Goal: Transaction & Acquisition: Purchase product/service

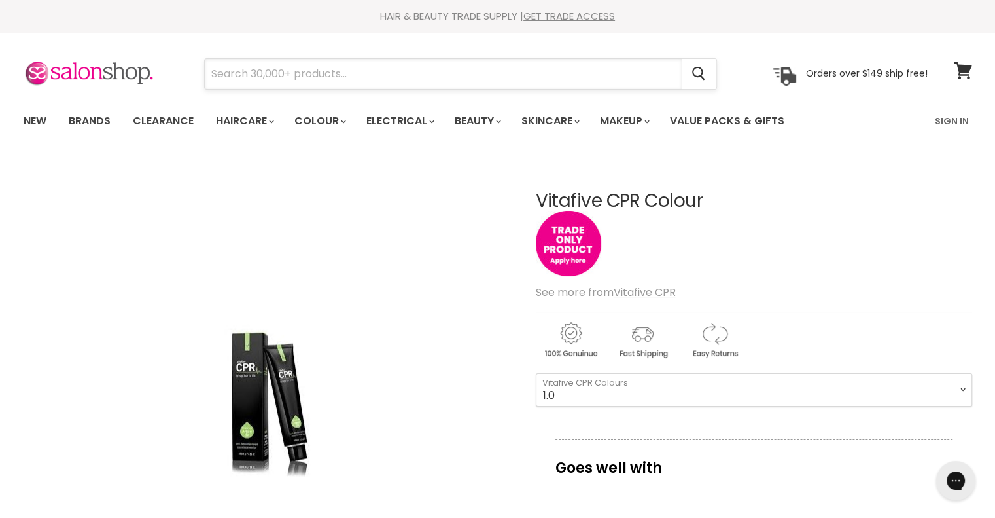
click at [436, 74] on input "Search" at bounding box center [443, 74] width 477 height 30
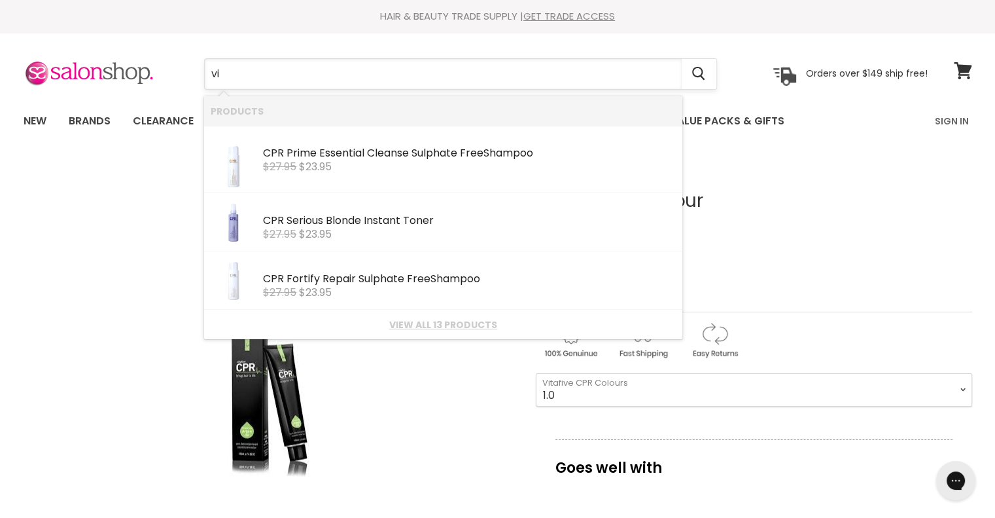
type input "v"
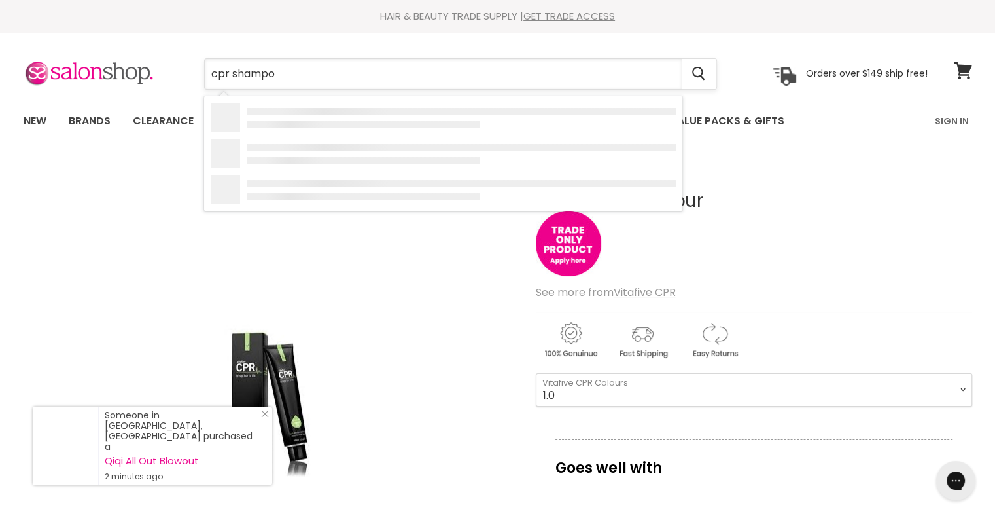
type input "cpr shampoo"
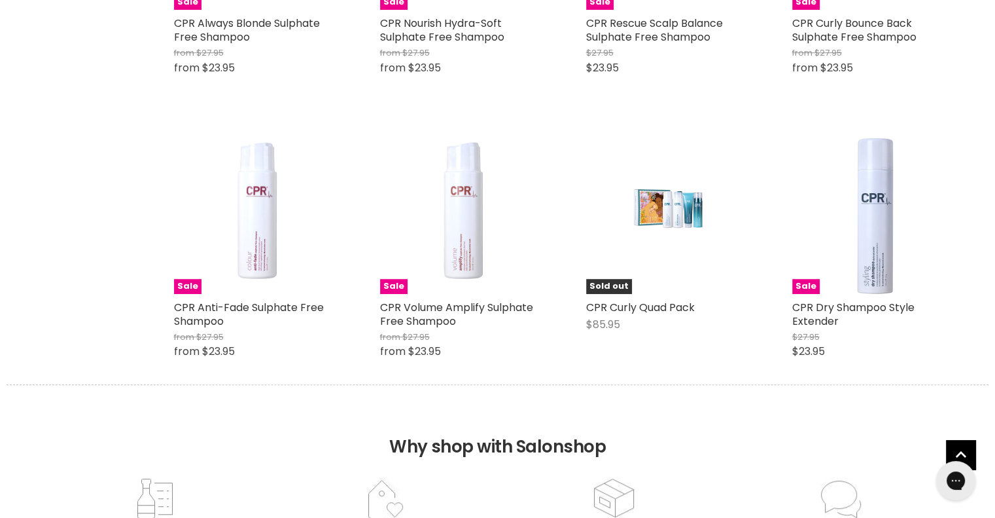
scroll to position [745, 0]
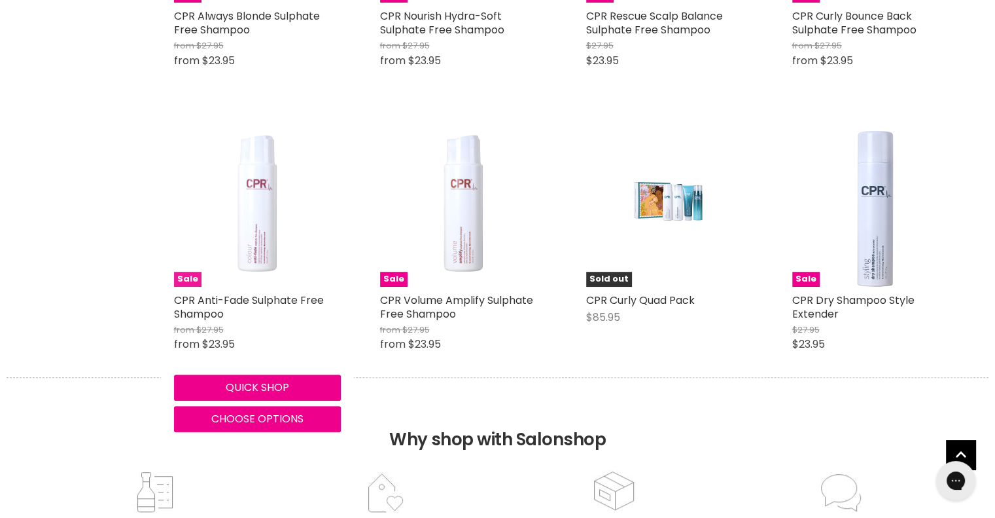
click at [236, 215] on img "Main content" at bounding box center [257, 203] width 167 height 167
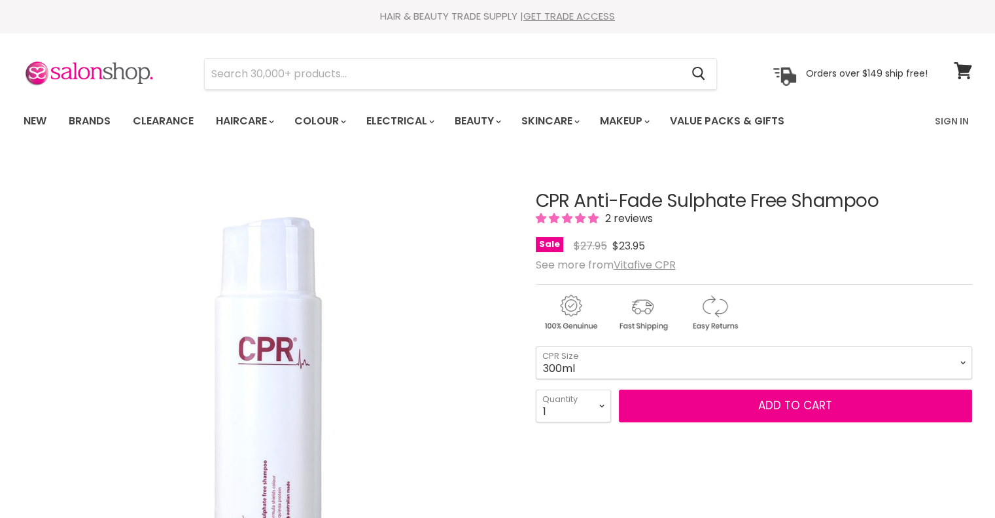
click at [649, 361] on select "300ml 900ml" at bounding box center [754, 362] width 437 height 33
click at [536, 346] on select "300ml 900ml" at bounding box center [754, 362] width 437 height 33
select select "900ml"
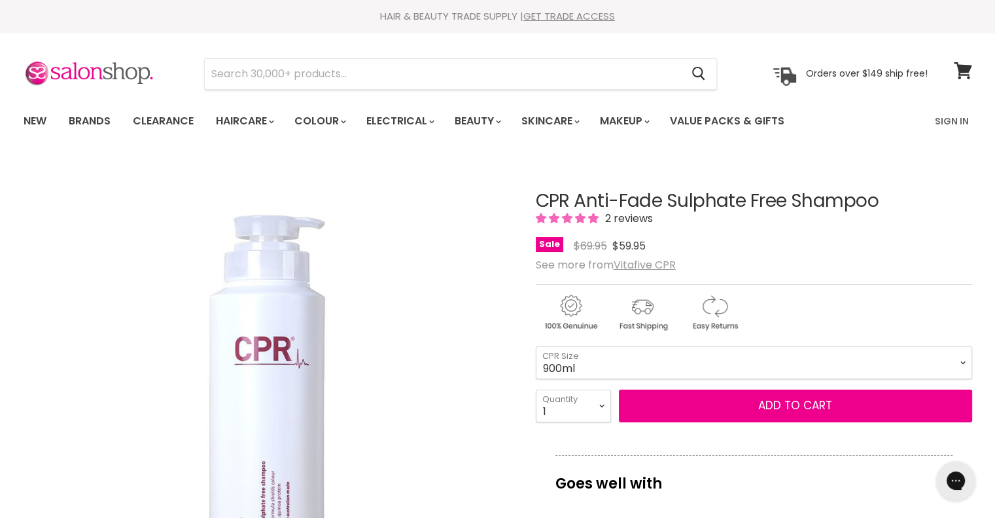
scroll to position [26, 0]
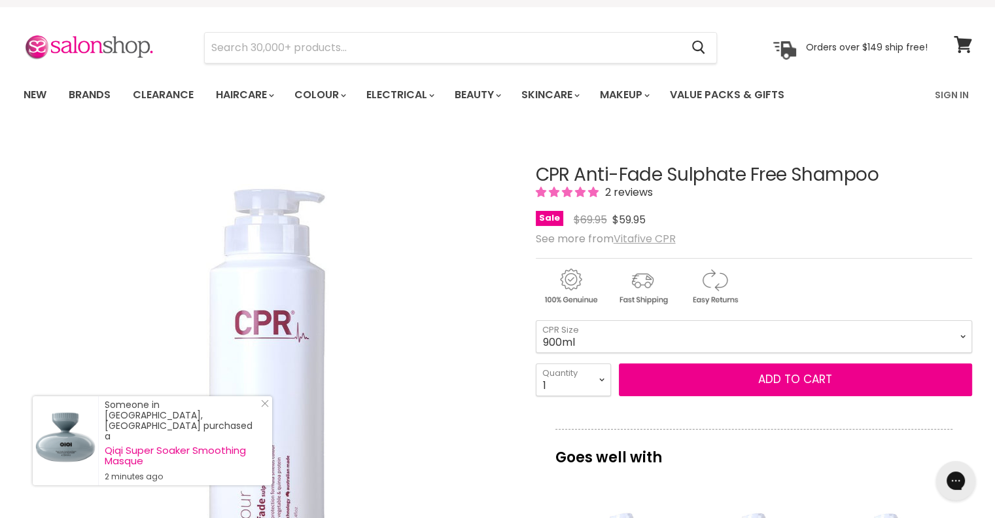
click at [649, 240] on u "Vitafive CPR" at bounding box center [645, 238] width 62 height 15
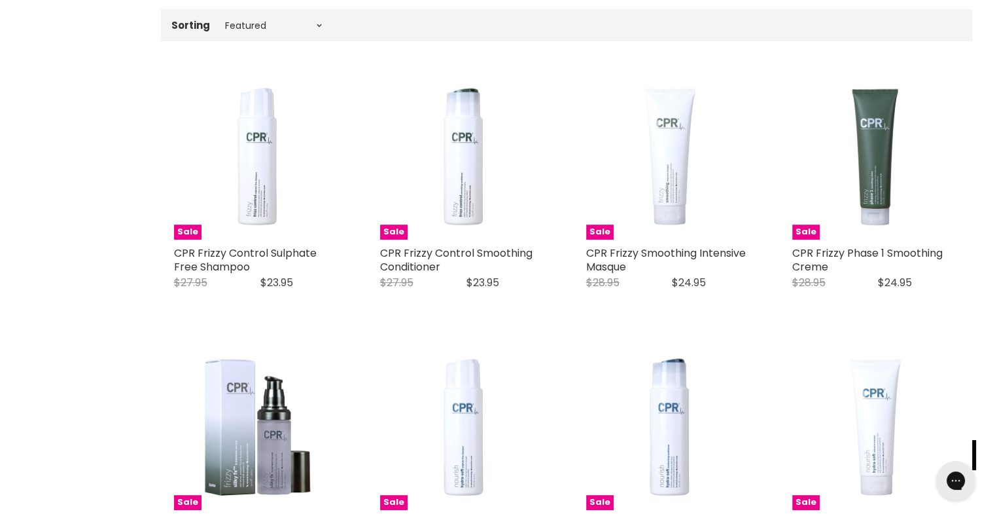
click at [261, 17] on div "Sorting Best selling Featured Price, low to high Price, high to low Alphabetica…" at bounding box center [567, 25] width 812 height 22
click at [247, 23] on select "Best selling Featured Price, low to high Price, high to low Alphabetically, A-Z…" at bounding box center [274, 25] width 110 height 10
select select "price-ascending"
click at [219, 20] on select "Best selling Featured Price, low to high Price, high to low Alphabetically, A-Z…" at bounding box center [274, 25] width 110 height 10
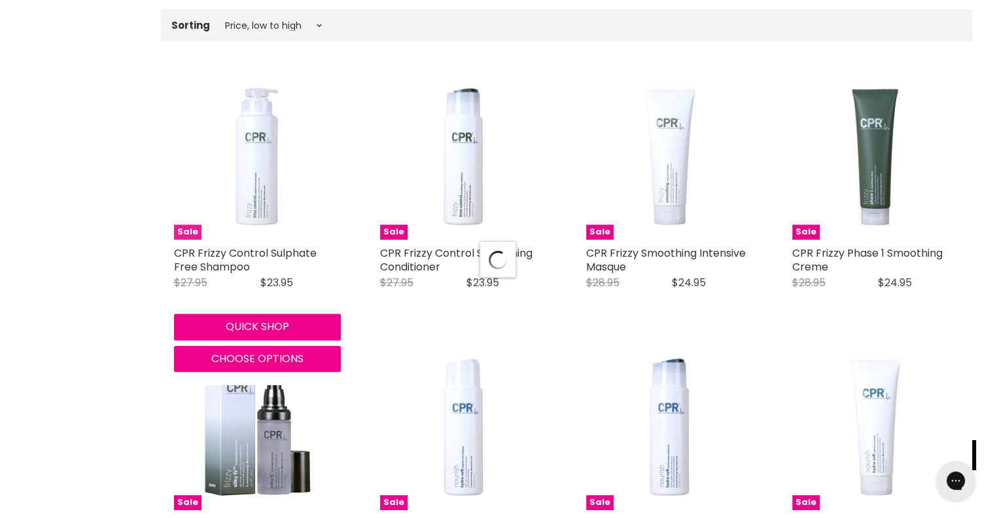
select select "price-ascending"
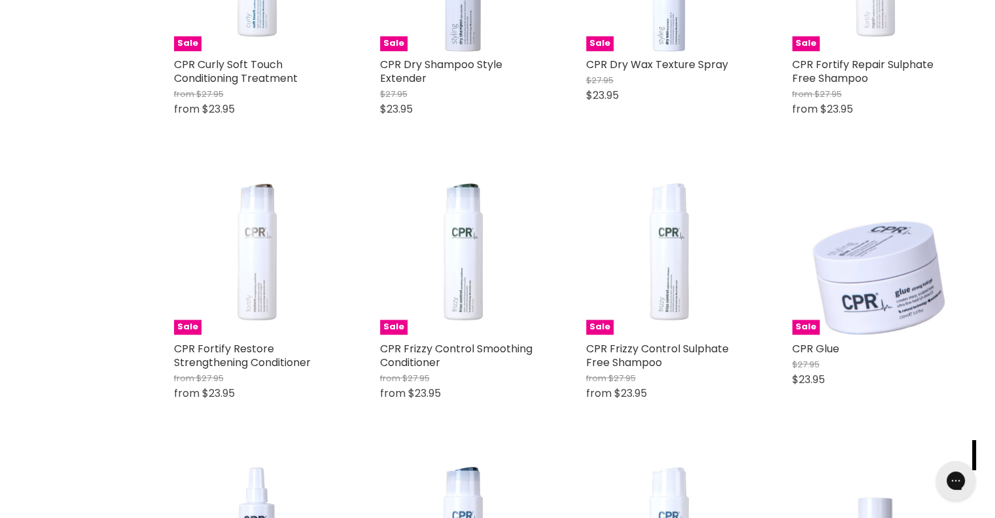
scroll to position [2154, 0]
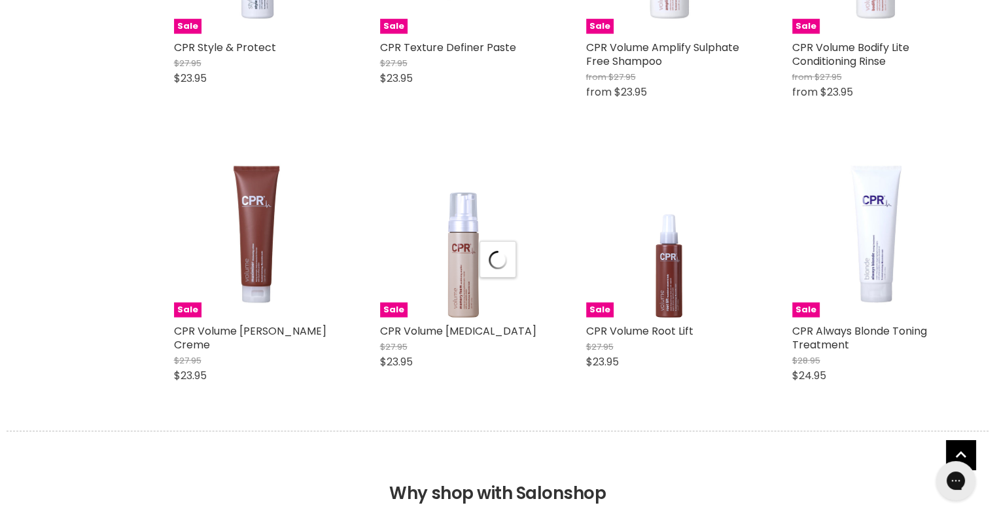
select select "price-ascending"
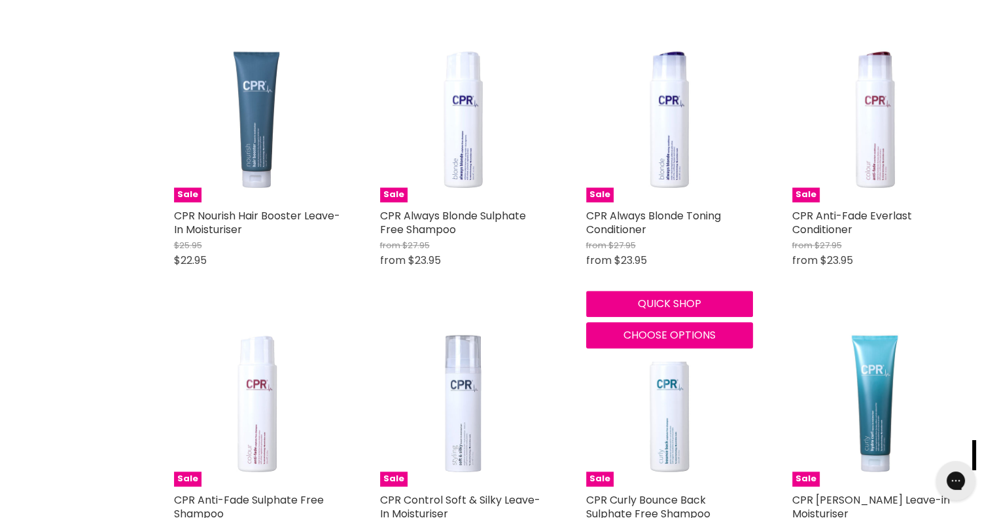
scroll to position [1425, 0]
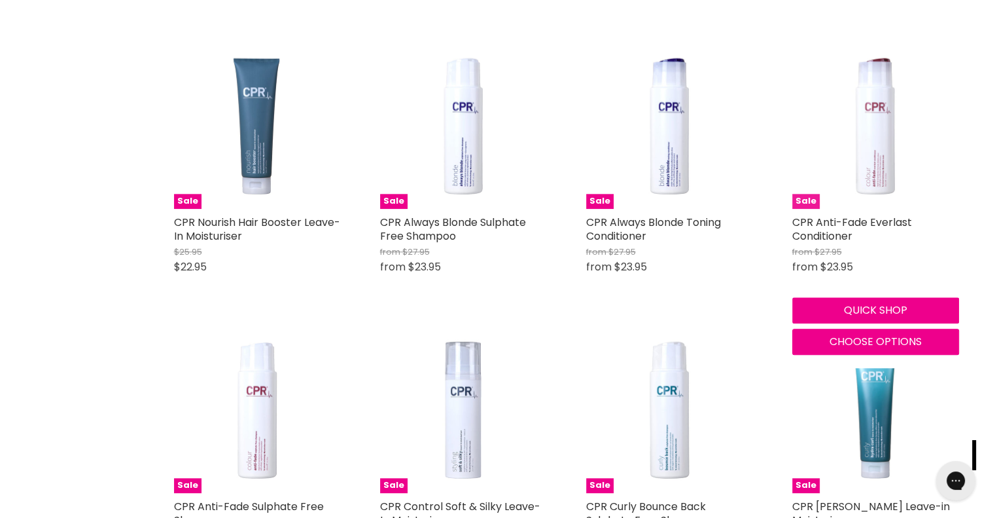
click at [888, 137] on img "Main content" at bounding box center [876, 125] width 167 height 167
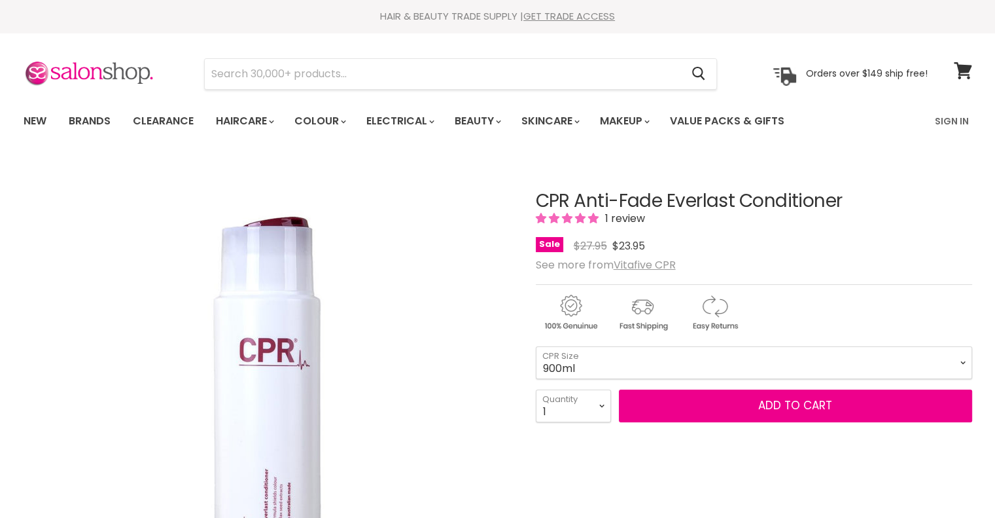
click at [536, 346] on select "300ml 900ml" at bounding box center [754, 362] width 437 height 33
select select "900ml"
